Goal: Task Accomplishment & Management: Manage account settings

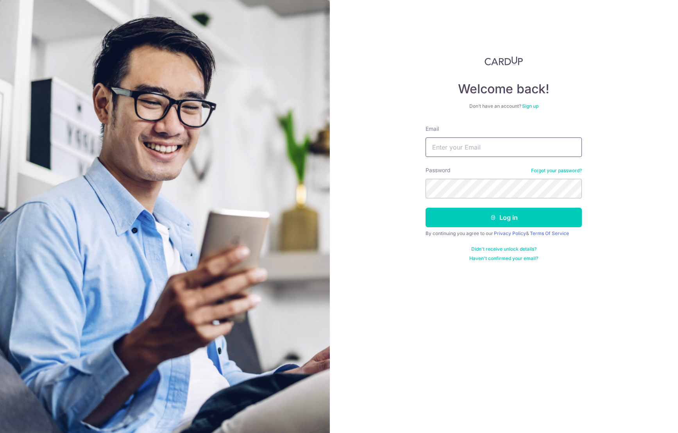
click at [445, 143] on input "Email" at bounding box center [503, 147] width 156 height 20
type input "[EMAIL_ADDRESS][DOMAIN_NAME]"
click at [504, 217] on button "Log in" at bounding box center [503, 218] width 156 height 20
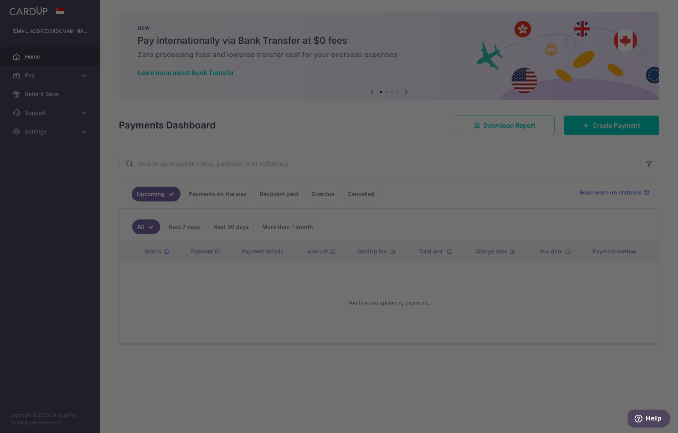
click at [220, 195] on div at bounding box center [342, 218] width 684 height 437
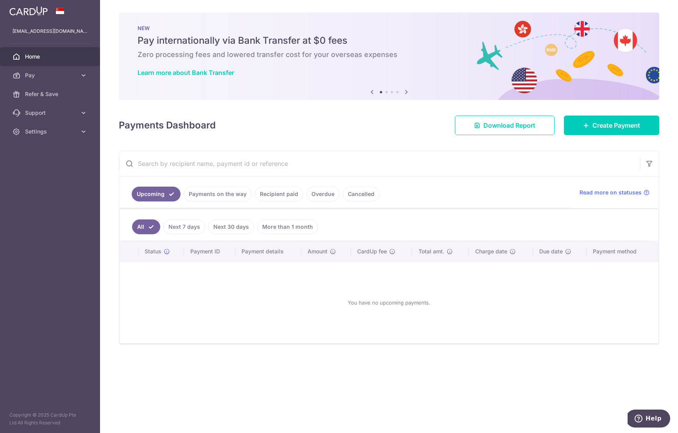
click at [214, 193] on link "Payments on the way" at bounding box center [218, 194] width 68 height 15
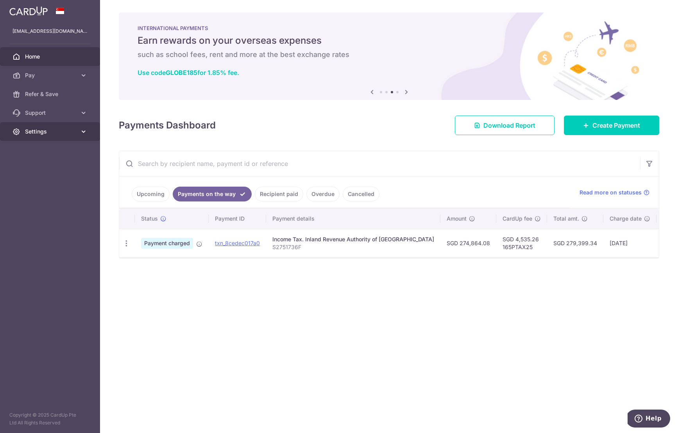
click at [83, 131] on icon at bounding box center [84, 132] width 8 height 8
click at [35, 168] on span "Logout" at bounding box center [51, 169] width 52 height 8
